Goal: Information Seeking & Learning: Learn about a topic

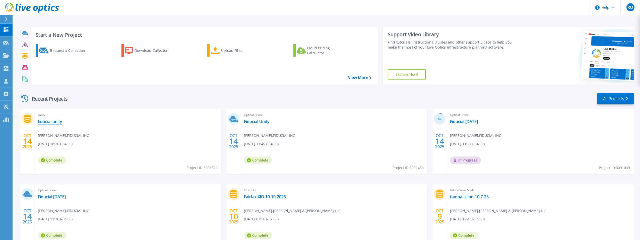
click at [52, 121] on link "fiducial unity" at bounding box center [50, 121] width 24 height 5
click at [55, 122] on link "fiducial unity" at bounding box center [50, 121] width 24 height 5
click at [265, 121] on link "Fiducial Unity" at bounding box center [256, 121] width 25 height 5
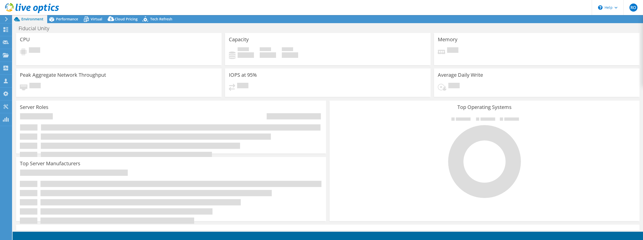
select select "USD"
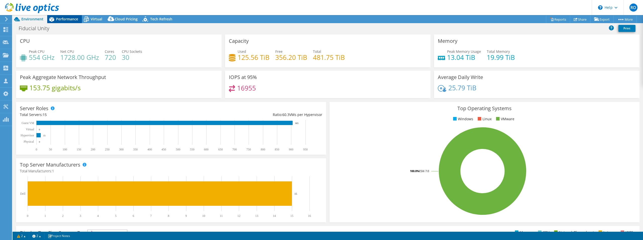
click at [71, 20] on span "Performance" at bounding box center [67, 19] width 22 height 5
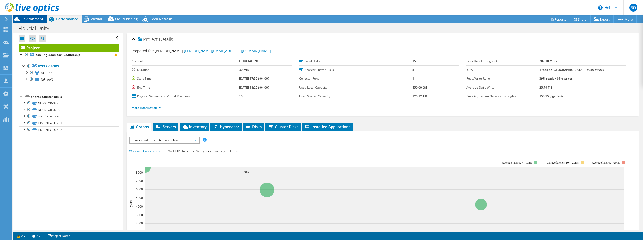
click at [34, 18] on span "Environment" at bounding box center [32, 19] width 22 height 5
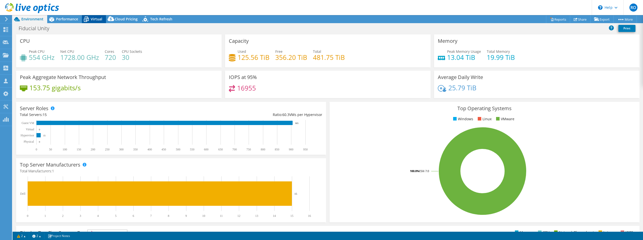
click at [98, 18] on span "Virtual" at bounding box center [97, 19] width 12 height 5
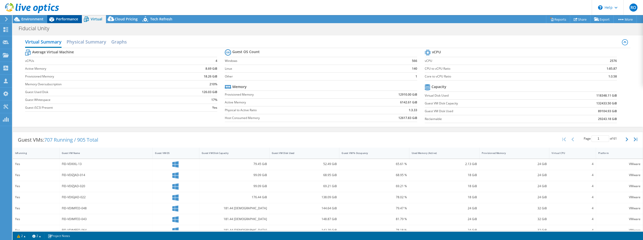
click at [69, 16] on div "Performance" at bounding box center [64, 19] width 35 height 8
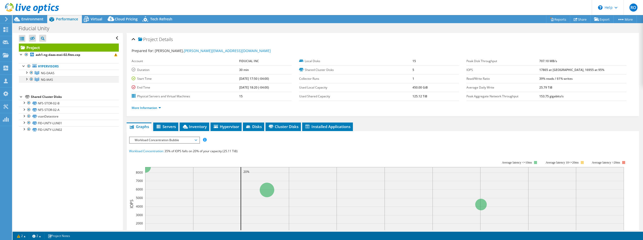
click at [26, 79] on div at bounding box center [26, 78] width 5 height 5
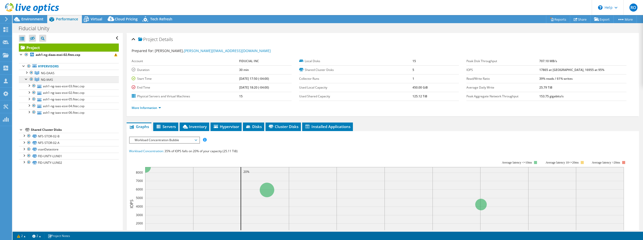
click at [47, 78] on span "NG-IAAS" at bounding box center [47, 79] width 12 height 4
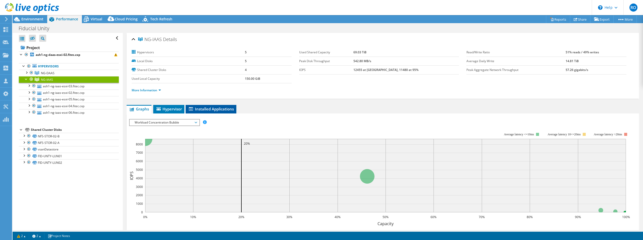
click at [215, 107] on span "Installed Applications" at bounding box center [211, 108] width 46 height 5
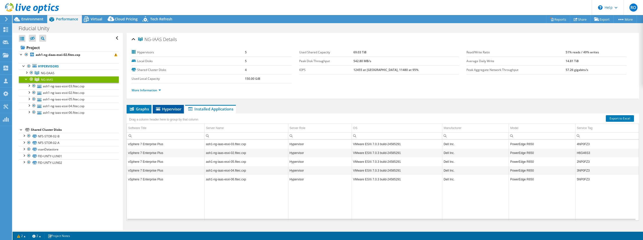
click at [174, 106] on span "Hypervisor" at bounding box center [168, 108] width 26 height 5
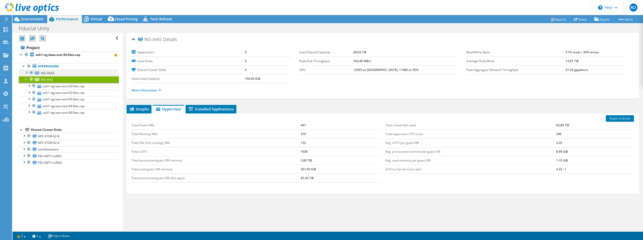
click at [26, 71] on div at bounding box center [26, 72] width 5 height 5
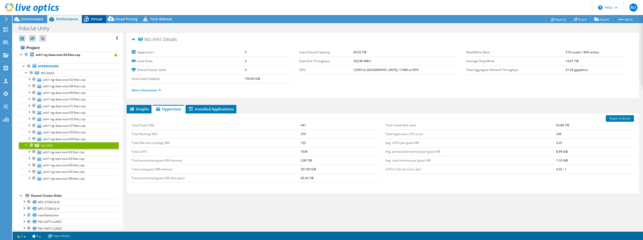
click at [91, 17] on span "Virtual" at bounding box center [97, 19] width 12 height 5
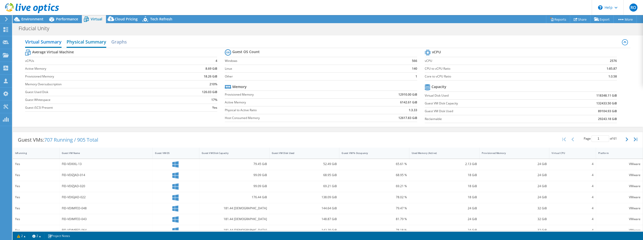
click at [85, 45] on h2 "Physical Summary" at bounding box center [87, 42] width 40 height 11
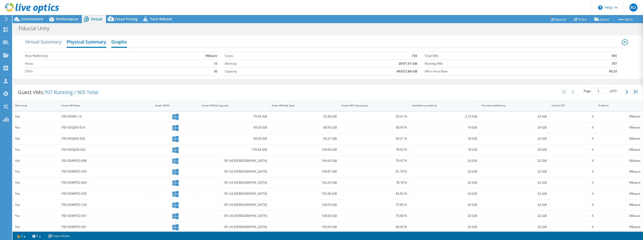
click at [121, 41] on h2 "Graphs" at bounding box center [119, 42] width 16 height 11
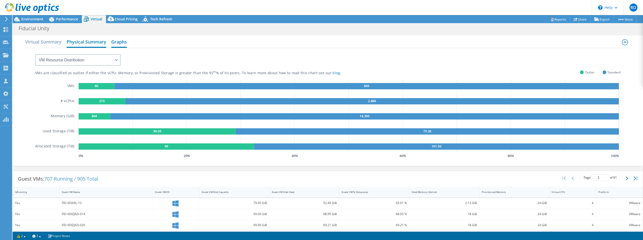
click at [98, 41] on h2 "Physical Summary" at bounding box center [87, 42] width 40 height 11
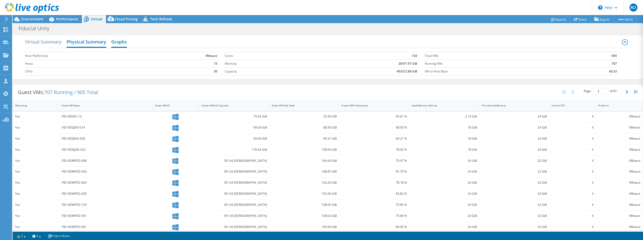
click at [121, 41] on h2 "Graphs" at bounding box center [119, 42] width 16 height 11
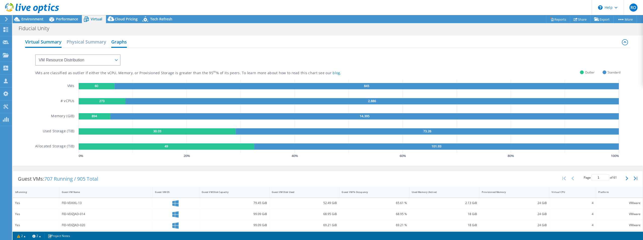
click at [48, 42] on h2 "Virtual Summary" at bounding box center [43, 42] width 36 height 11
